Goal: Transaction & Acquisition: Subscribe to service/newsletter

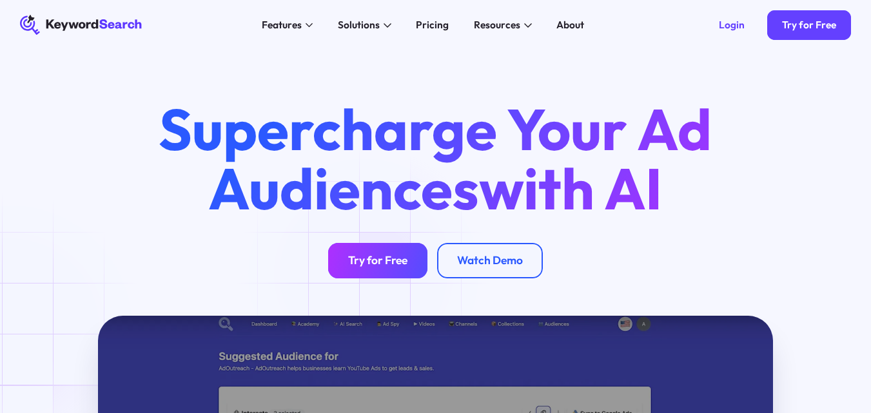
click at [367, 273] on link "Try for Free" at bounding box center [377, 260] width 99 height 35
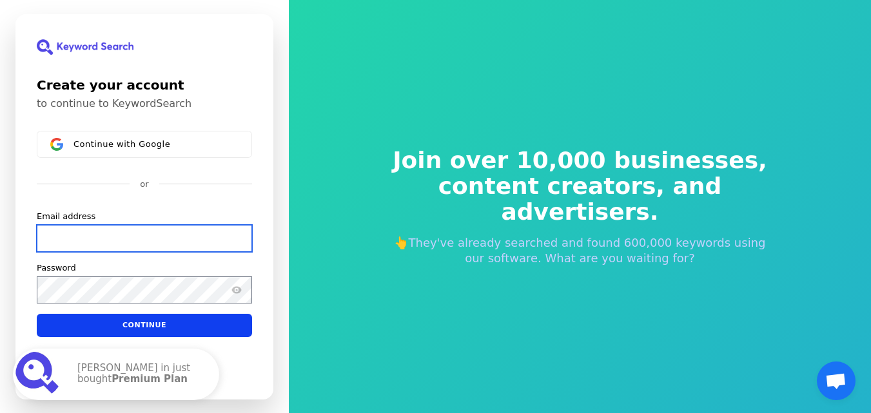
click at [81, 238] on input "Email address" at bounding box center [144, 237] width 215 height 27
click at [82, 236] on input "Email address" at bounding box center [144, 237] width 215 height 27
type input "bd"
